Goal: Task Accomplishment & Management: Manage account settings

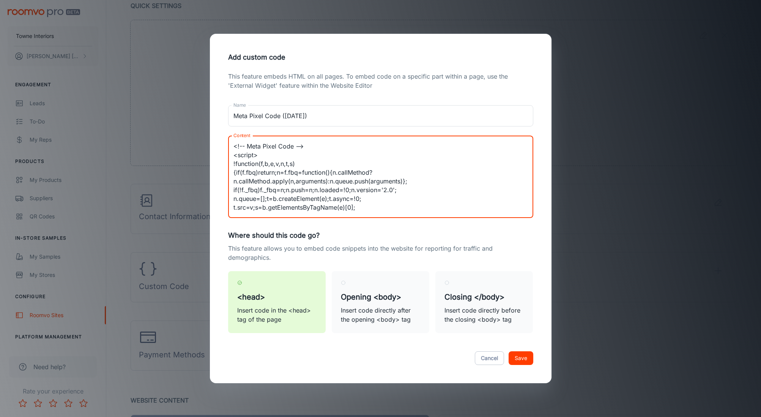
scroll to position [79, 0]
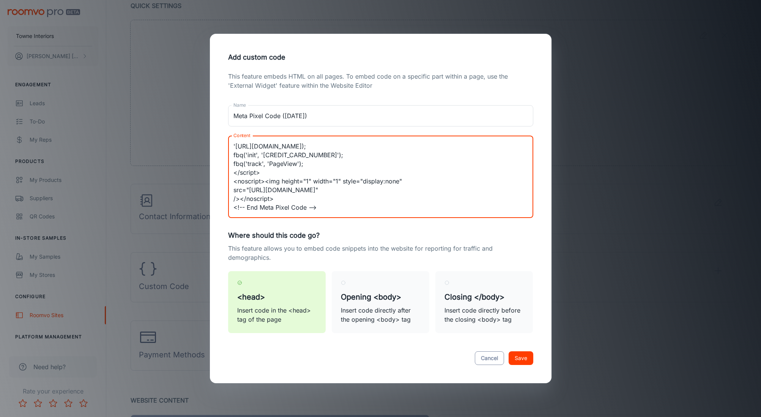
click at [492, 359] on button "Cancel" at bounding box center [489, 358] width 29 height 14
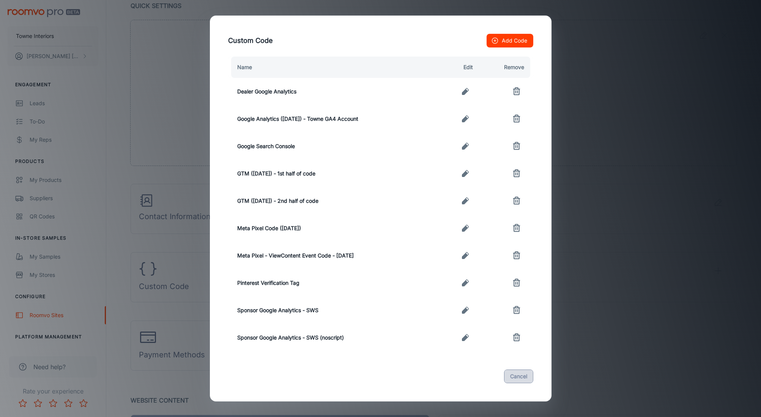
click at [527, 375] on button "Cancel" at bounding box center [518, 377] width 29 height 14
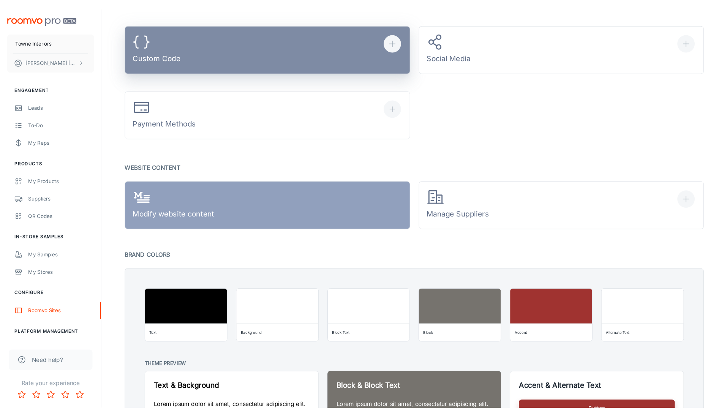
scroll to position [393, 0]
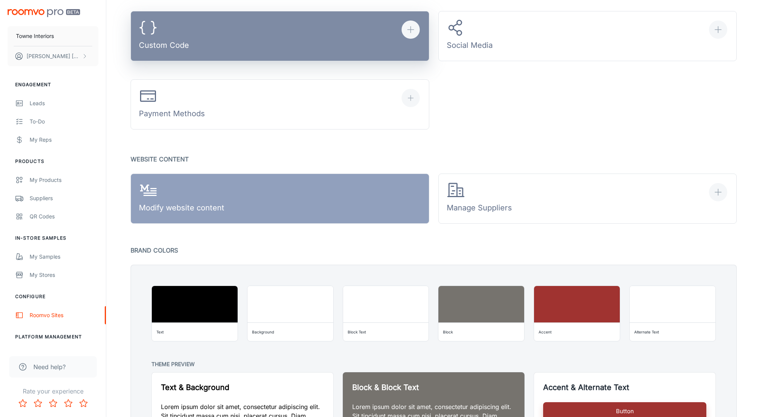
click at [166, 39] on div "Custom Code" at bounding box center [164, 36] width 50 height 35
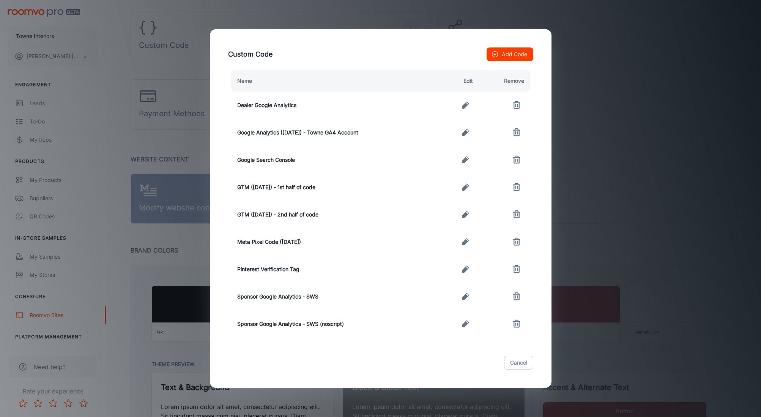
click at [511, 242] on button "button" at bounding box center [516, 241] width 15 height 15
click at [468, 188] on icon "button" at bounding box center [465, 187] width 7 height 7
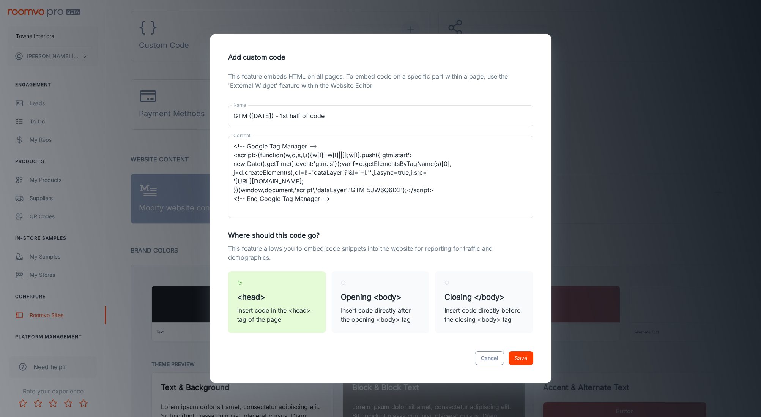
click at [488, 359] on button "Cancel" at bounding box center [489, 358] width 29 height 14
type textarea "<!-- Google Tag Manager --> <script>(function(w,d,s,l,i){w[l]=w[l]||[];w[l].pus…"
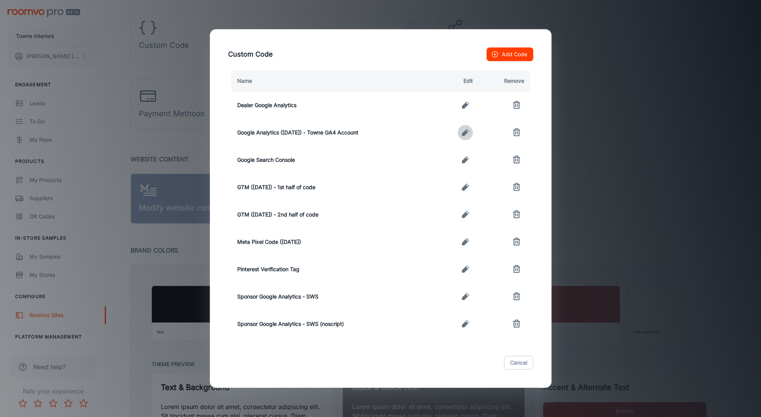
click at [464, 135] on icon "button" at bounding box center [465, 132] width 7 height 7
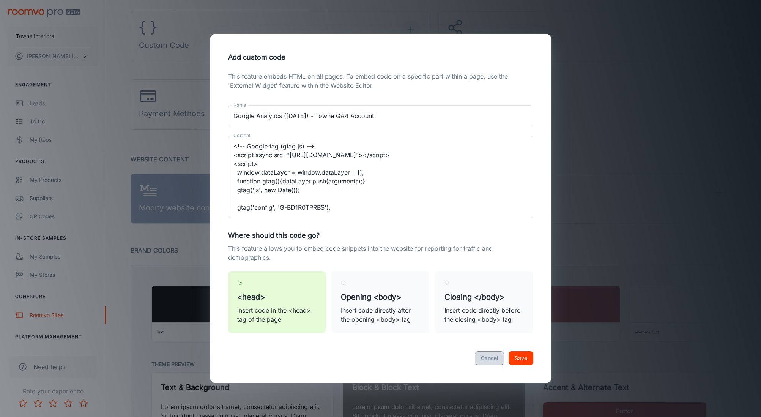
click at [483, 358] on button "Cancel" at bounding box center [489, 358] width 29 height 14
type textarea "<!-- Google tag (gtag.js) --> <script async src="https://www.googletagmanager.c…"
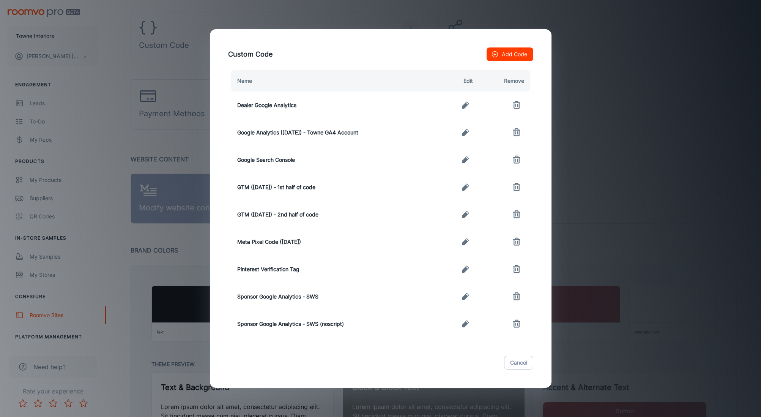
click at [466, 133] on icon "button" at bounding box center [465, 132] width 7 height 7
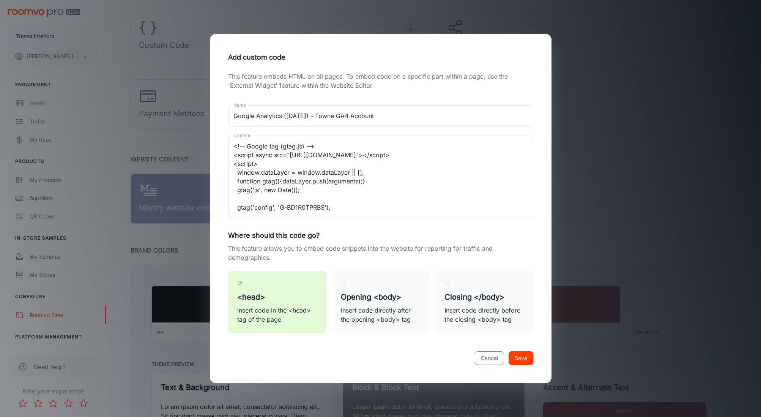
click at [490, 354] on button "Cancel" at bounding box center [489, 358] width 29 height 14
type textarea "<!-- Google tag (gtag.js) --> <script async src="https://www.googletagmanager.c…"
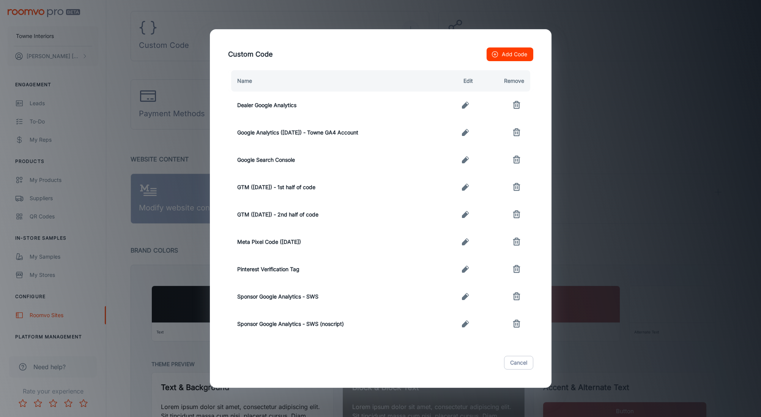
click at [335, 54] on h2 "Custom Code Add Code" at bounding box center [381, 54] width 324 height 32
